Goal: Information Seeking & Learning: Learn about a topic

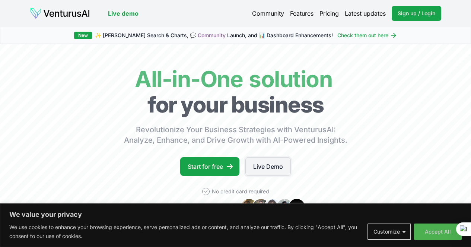
click at [259, 176] on link "Live Demo" at bounding box center [267, 166] width 45 height 19
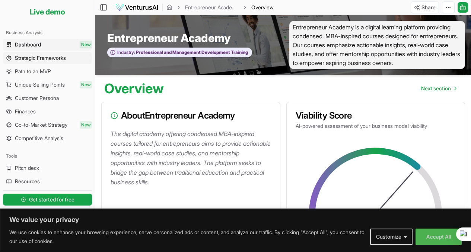
click at [37, 58] on span "Strategic Frameworks" at bounding box center [40, 57] width 51 height 7
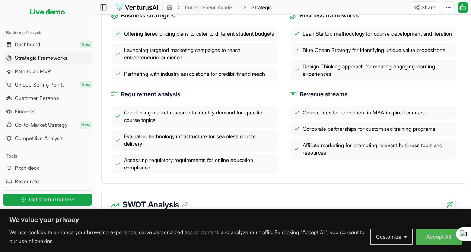
scroll to position [223, 0]
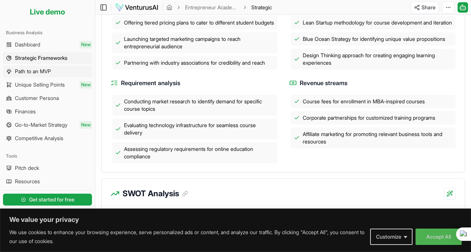
click at [37, 72] on span "Path to an MVP" at bounding box center [33, 71] width 36 height 7
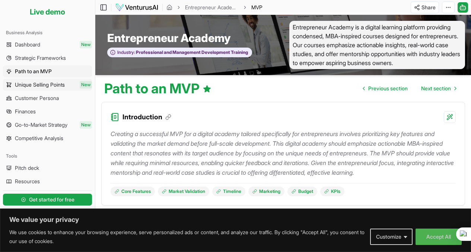
click at [31, 86] on span "Unique Selling Points" at bounding box center [40, 84] width 50 height 7
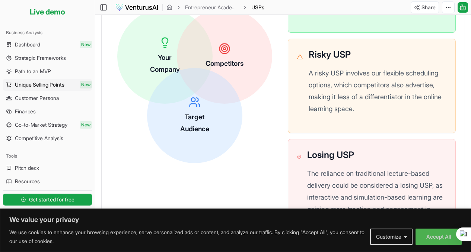
scroll to position [327, 0]
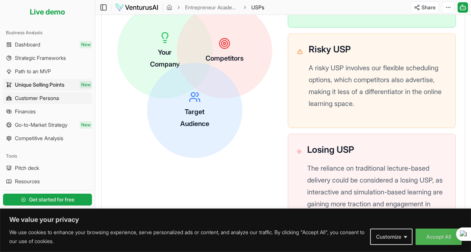
click at [48, 96] on span "Customer Persona" at bounding box center [37, 97] width 44 height 7
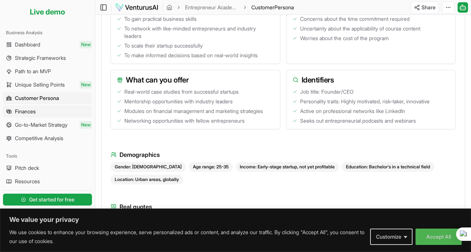
scroll to position [343, 0]
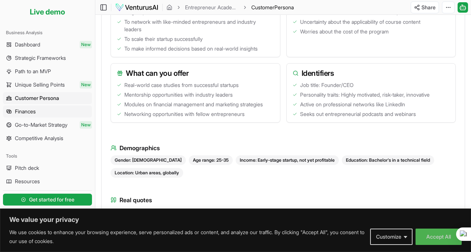
click at [37, 116] on link "Finances" at bounding box center [47, 112] width 89 height 12
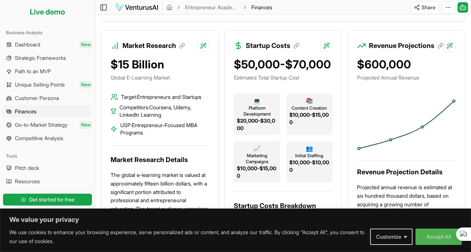
scroll to position [188, 0]
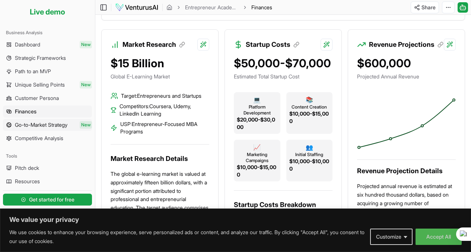
click at [37, 126] on span "Go-to-Market Strategy" at bounding box center [41, 124] width 52 height 7
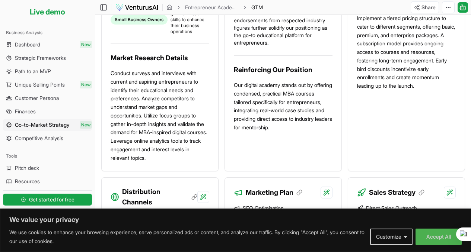
scroll to position [403, 0]
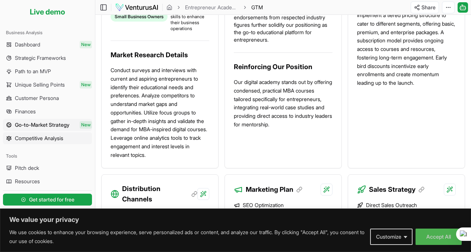
click at [32, 138] on span "Competitive Analysis" at bounding box center [39, 138] width 48 height 7
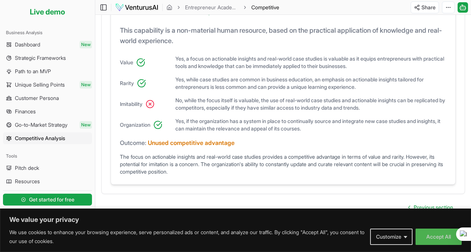
scroll to position [666, 0]
click at [19, 169] on span "Pitch deck" at bounding box center [27, 167] width 24 height 7
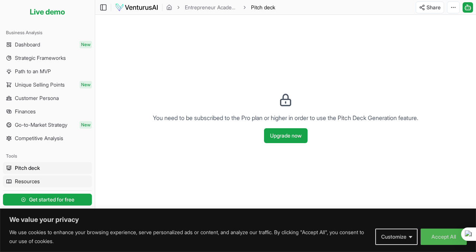
click at [21, 181] on span "Resources" at bounding box center [27, 181] width 25 height 7
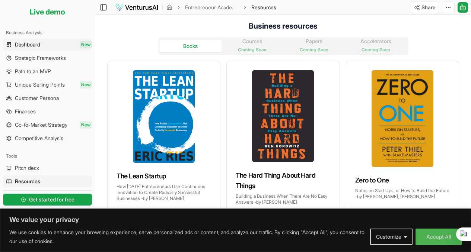
click at [21, 48] on span "Dashboard" at bounding box center [27, 44] width 25 height 7
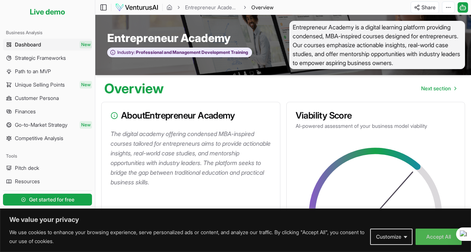
scroll to position [0, 0]
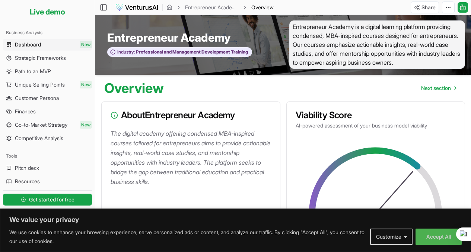
click at [39, 42] on span "Dashboard" at bounding box center [28, 44] width 26 height 7
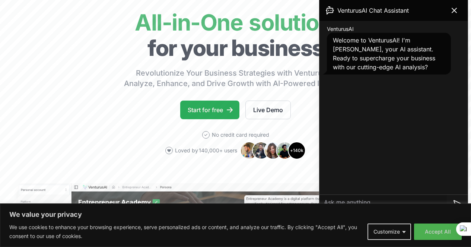
scroll to position [60, 0]
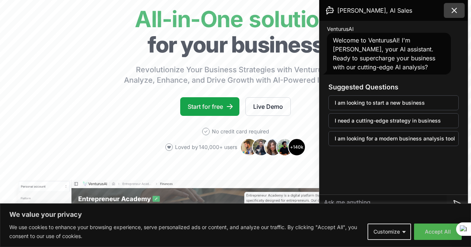
click at [458, 11] on icon at bounding box center [453, 10] width 9 height 9
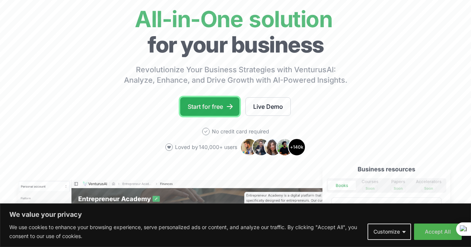
click at [209, 114] on link "Start for free" at bounding box center [209, 106] width 59 height 19
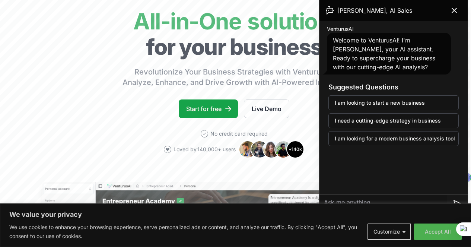
scroll to position [51, 1]
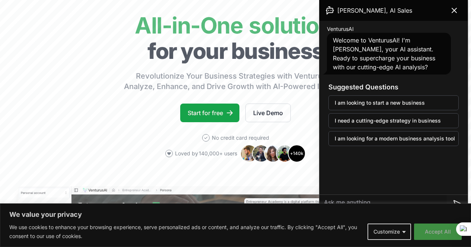
click at [432, 231] on button "Accept All" at bounding box center [438, 231] width 48 height 16
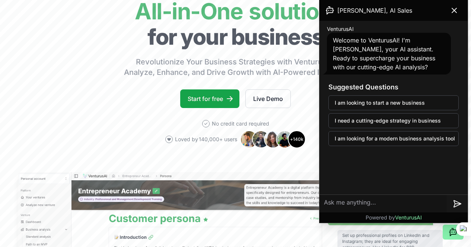
scroll to position [44, 1]
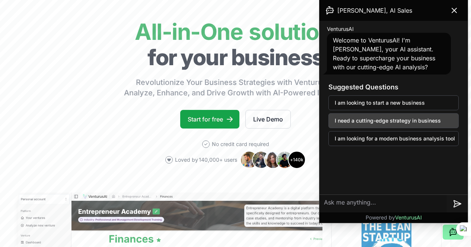
click at [384, 120] on button "I need a cutting-edge strategy in business" at bounding box center [393, 120] width 130 height 15
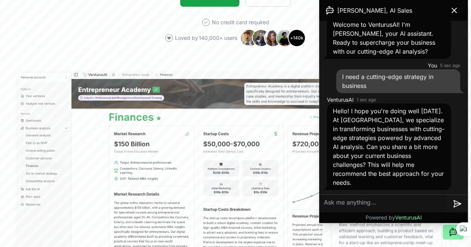
scroll to position [169, 1]
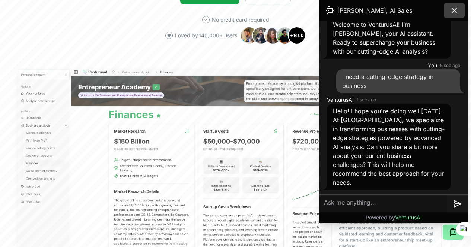
click at [453, 9] on icon at bounding box center [453, 10] width 9 height 9
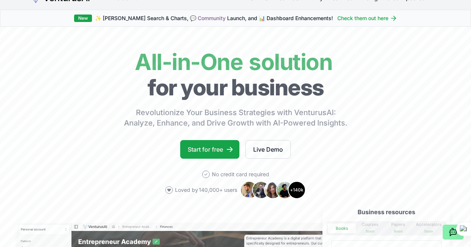
scroll to position [0, 1]
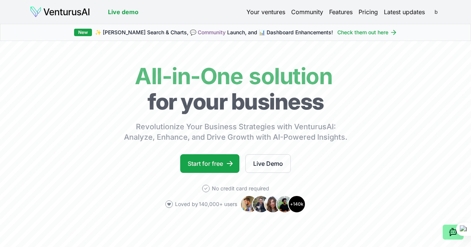
click at [435, 13] on html "We value your privacy We use cookies to enhance your browsing experience, serve…" at bounding box center [235, 123] width 471 height 247
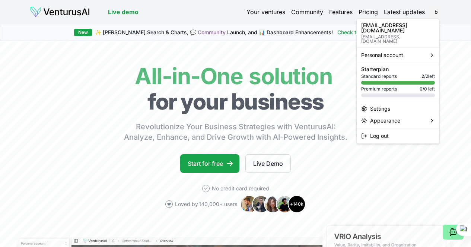
click at [208, 173] on html "We value your privacy We use cookies to enhance your browsing experience, serve…" at bounding box center [235, 123] width 471 height 247
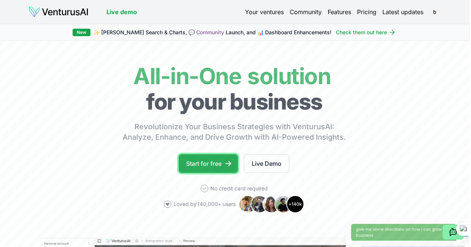
click at [201, 171] on link "Start for free" at bounding box center [208, 163] width 59 height 19
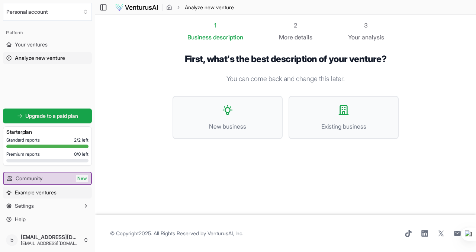
click at [34, 193] on span "Example ventures" at bounding box center [36, 192] width 42 height 7
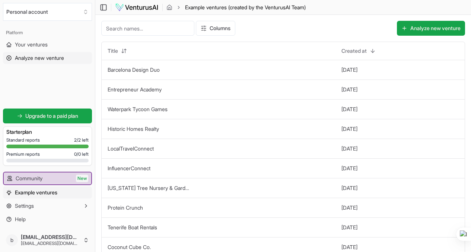
click at [36, 57] on span "Analyze new venture" at bounding box center [39, 57] width 49 height 7
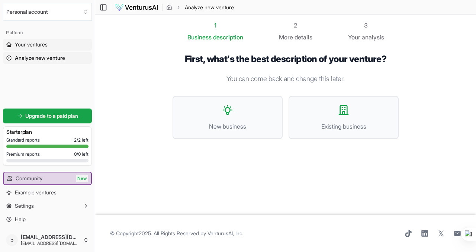
click at [29, 44] on span "Your ventures" at bounding box center [31, 44] width 33 height 7
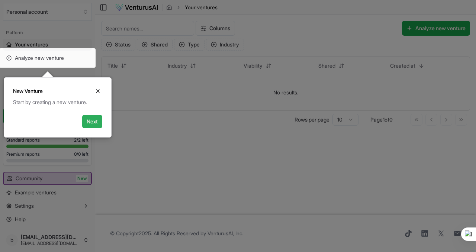
click at [89, 121] on button "Next" at bounding box center [92, 121] width 20 height 13
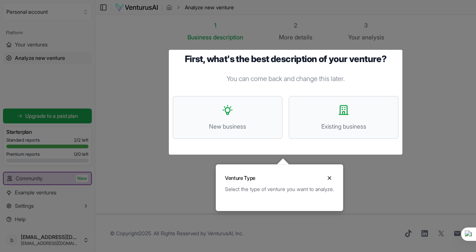
click at [144, 186] on div at bounding box center [238, 126] width 476 height 252
click at [35, 59] on div at bounding box center [238, 126] width 476 height 252
click at [334, 177] on button "Close" at bounding box center [329, 178] width 9 height 9
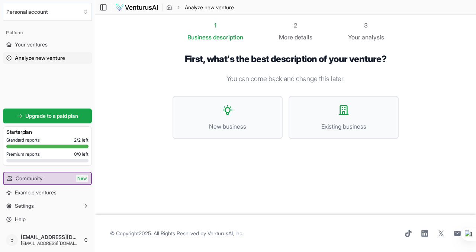
click at [299, 40] on span "details" at bounding box center [304, 36] width 18 height 7
